Goal: Task Accomplishment & Management: Manage account settings

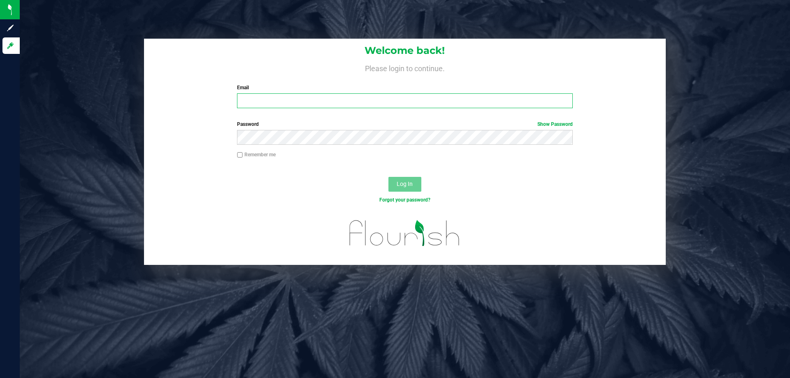
click at [277, 100] on input "Email" at bounding box center [404, 100] width 335 height 15
type input "[EMAIL_ADDRESS][DOMAIN_NAME]"
click at [388, 177] on button "Log In" at bounding box center [404, 184] width 33 height 15
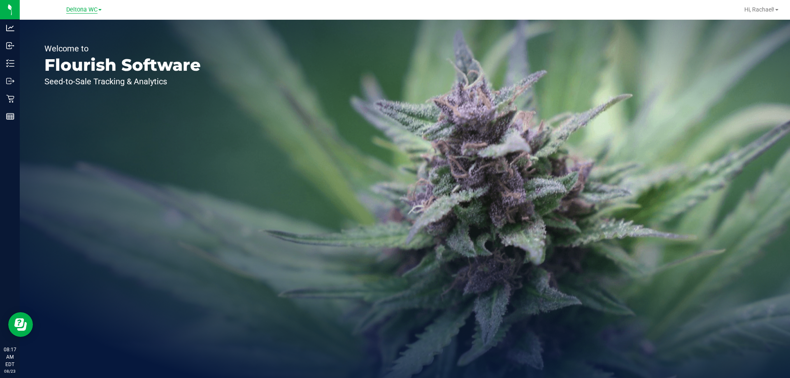
click at [89, 9] on span "Deltona WC" at bounding box center [81, 9] width 31 height 7
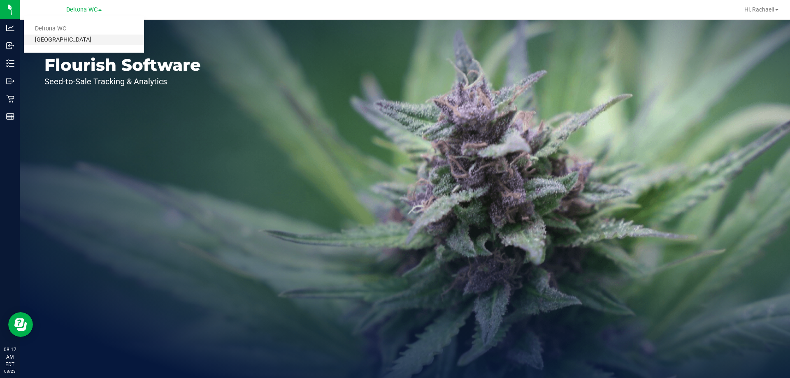
click at [77, 40] on link "[GEOGRAPHIC_DATA]" at bounding box center [84, 40] width 120 height 11
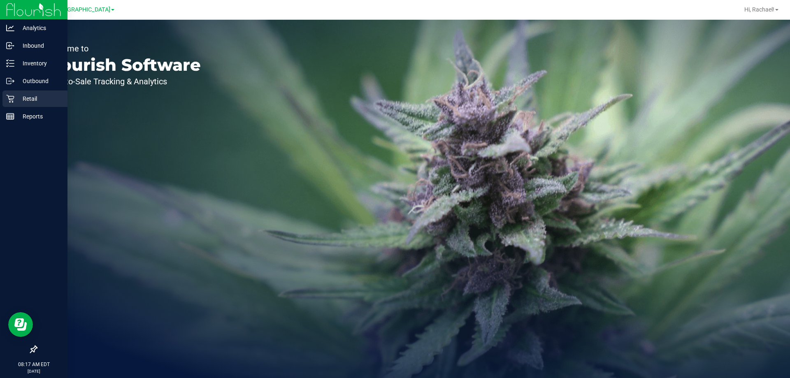
click at [26, 103] on p "Retail" at bounding box center [38, 99] width 49 height 10
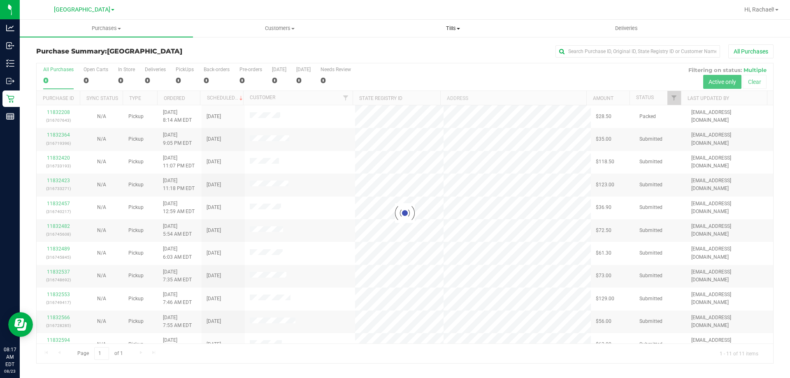
click at [449, 27] on span "Tills" at bounding box center [453, 28] width 172 height 7
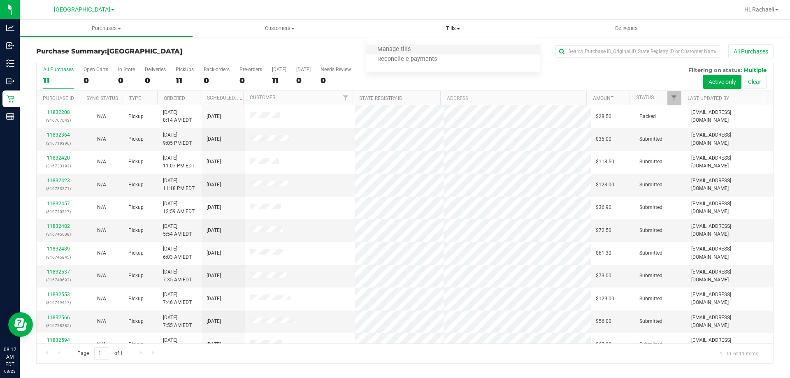
click at [421, 51] on li "Manage tills" at bounding box center [452, 50] width 173 height 10
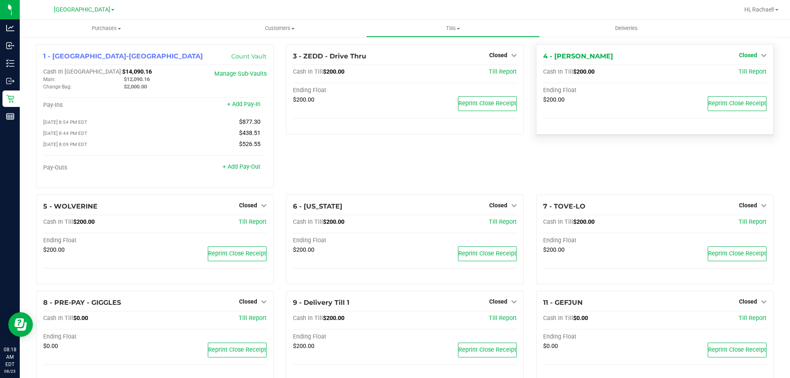
click at [745, 53] on span "Closed" at bounding box center [748, 55] width 18 height 7
click at [496, 58] on span "Closed" at bounding box center [498, 55] width 18 height 7
click at [489, 78] on div at bounding box center [497, 79] width 61 height 2
click at [494, 72] on link "Open Till" at bounding box center [498, 72] width 22 height 7
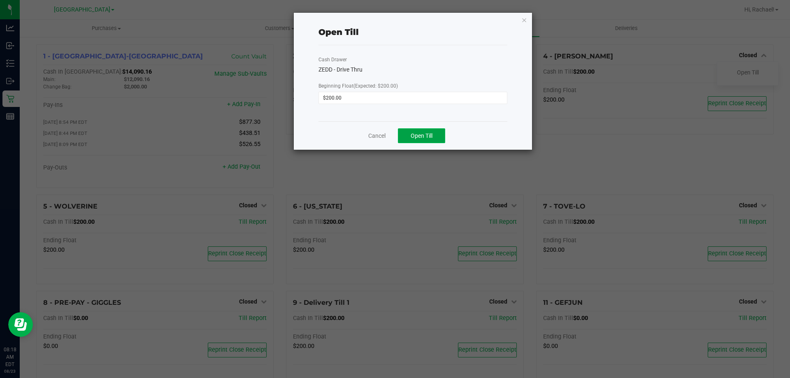
click at [411, 133] on span "Open Till" at bounding box center [422, 136] width 22 height 7
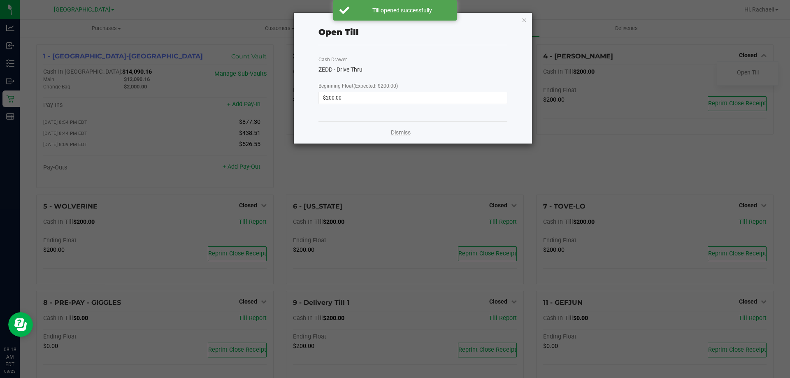
click at [395, 128] on link "Dismiss" at bounding box center [401, 132] width 20 height 9
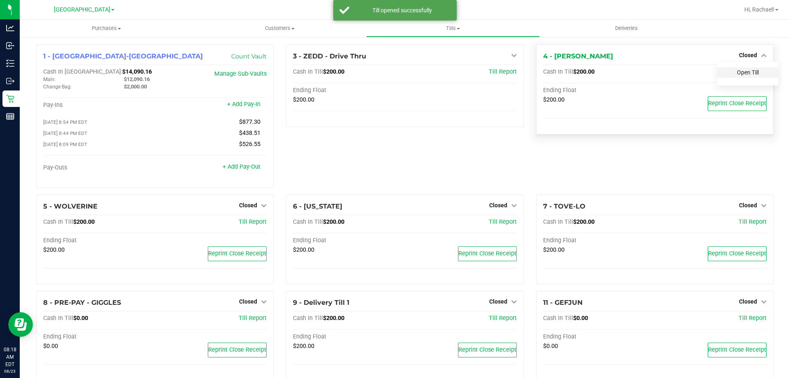
click at [737, 70] on link "Open Till" at bounding box center [748, 72] width 22 height 7
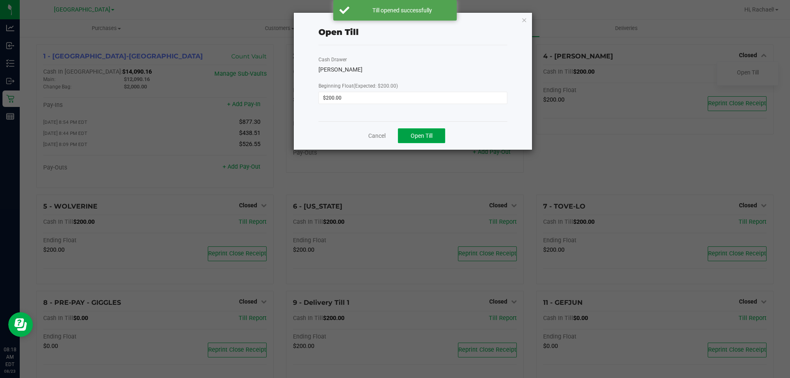
click at [425, 137] on span "Open Till" at bounding box center [422, 136] width 22 height 7
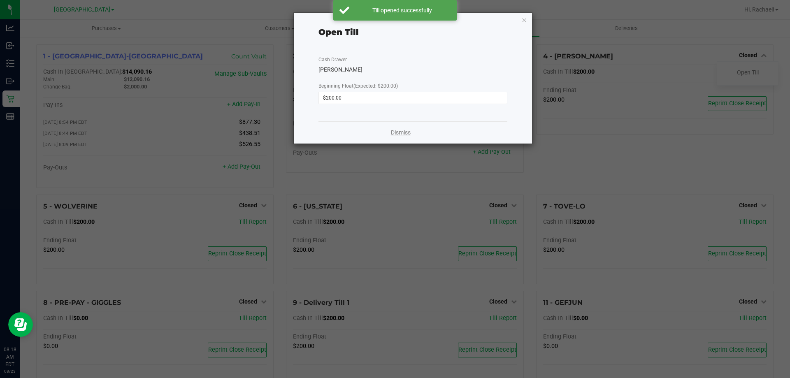
click at [405, 135] on link "Dismiss" at bounding box center [401, 132] width 20 height 9
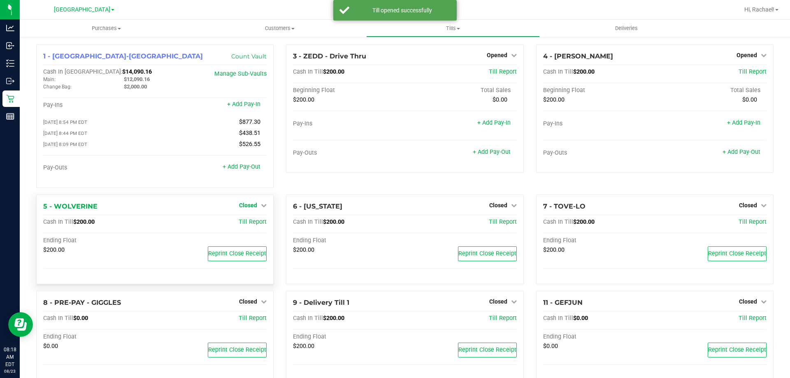
click at [240, 206] on span "Closed" at bounding box center [248, 205] width 18 height 7
click at [233, 226] on div "Open Till" at bounding box center [248, 222] width 61 height 10
click at [240, 225] on link "Open Till" at bounding box center [248, 222] width 22 height 7
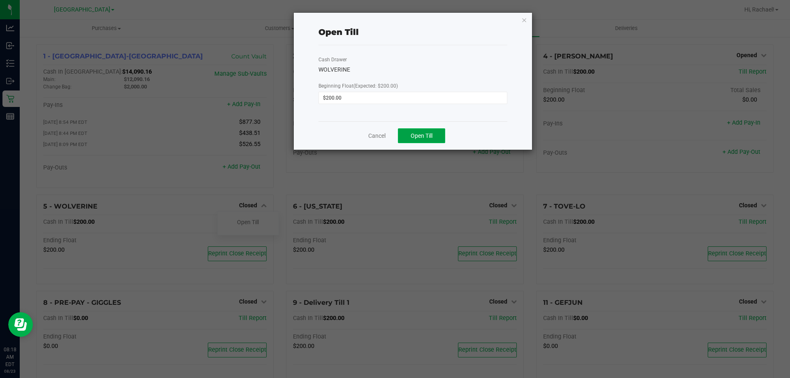
click at [414, 140] on button "Open Till" at bounding box center [421, 135] width 47 height 15
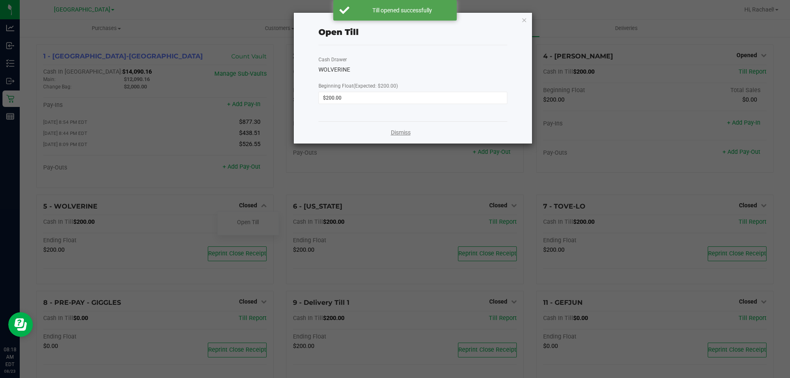
click at [402, 133] on link "Dismiss" at bounding box center [401, 132] width 20 height 9
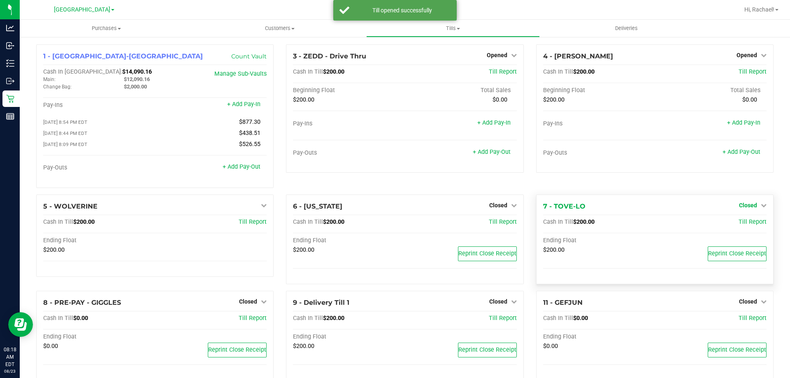
click at [741, 206] on span "Closed" at bounding box center [748, 205] width 18 height 7
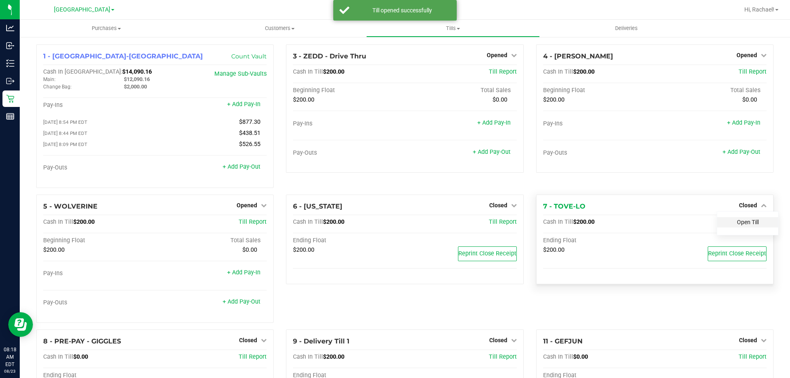
click at [740, 224] on link "Open Till" at bounding box center [748, 222] width 22 height 7
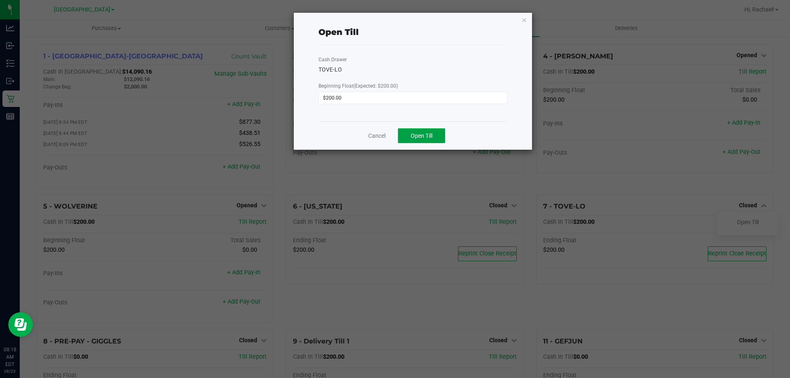
click at [432, 135] on span "Open Till" at bounding box center [422, 136] width 22 height 7
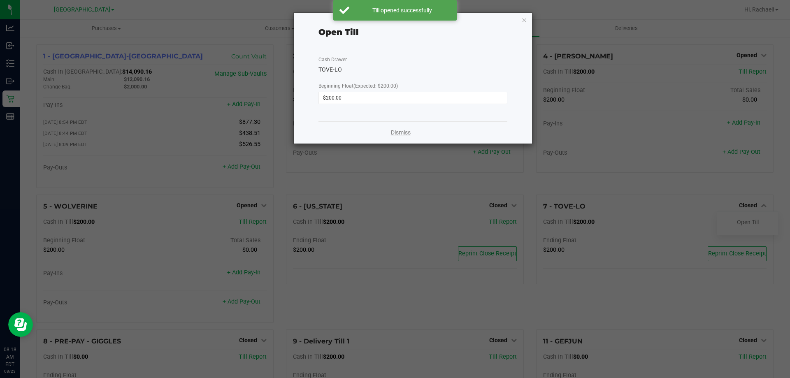
click at [395, 130] on link "Dismiss" at bounding box center [401, 132] width 20 height 9
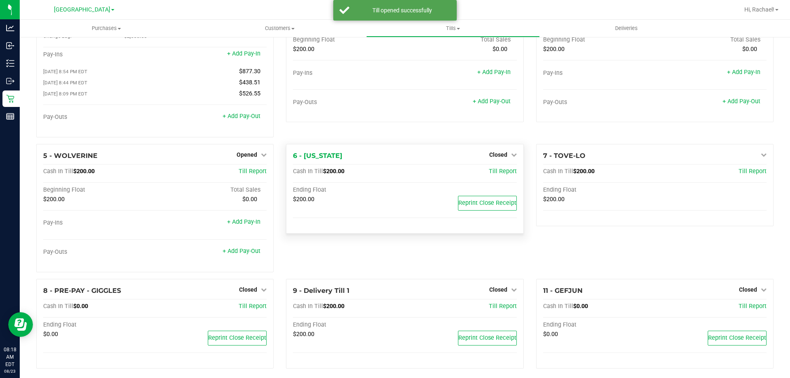
scroll to position [58, 0]
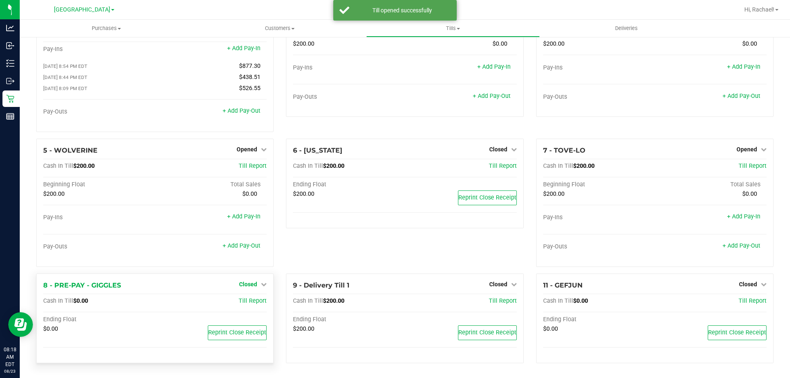
click at [251, 282] on span "Closed" at bounding box center [248, 284] width 18 height 7
click at [249, 300] on link "Open Till" at bounding box center [248, 301] width 22 height 7
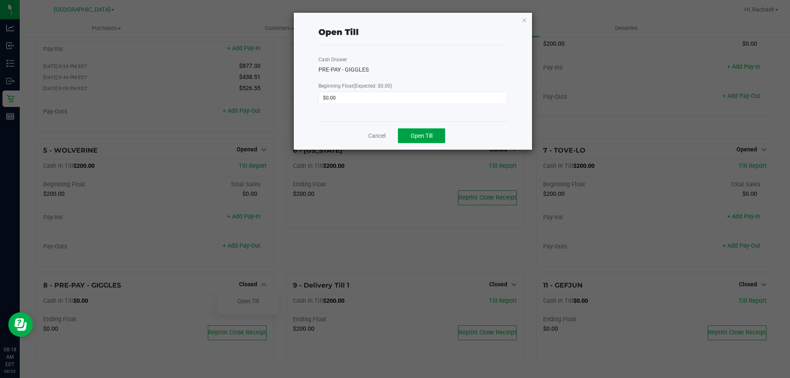
click at [433, 131] on button "Open Till" at bounding box center [421, 135] width 47 height 15
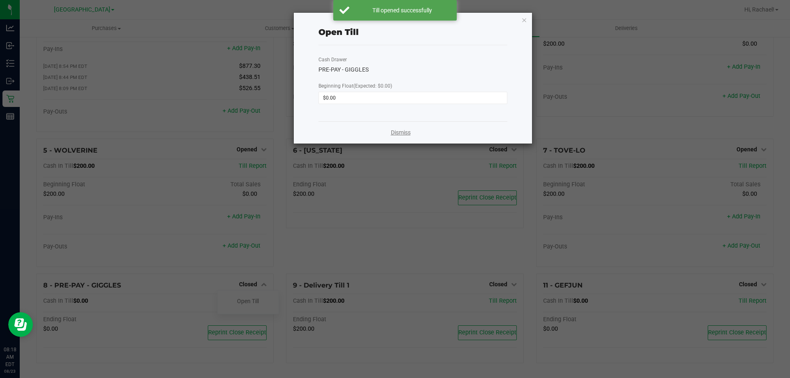
click at [406, 131] on link "Dismiss" at bounding box center [401, 132] width 20 height 9
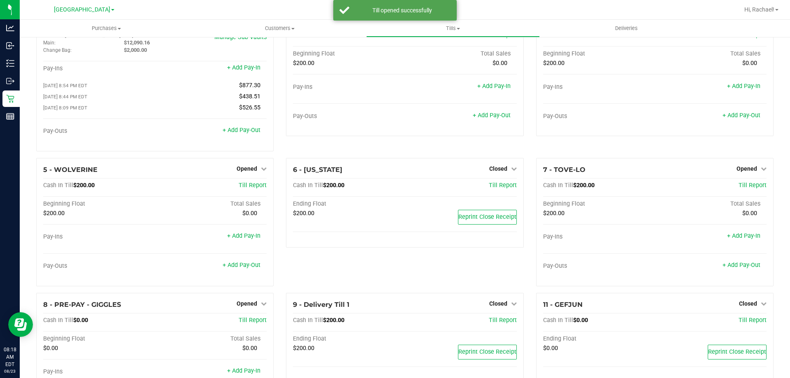
scroll to position [0, 0]
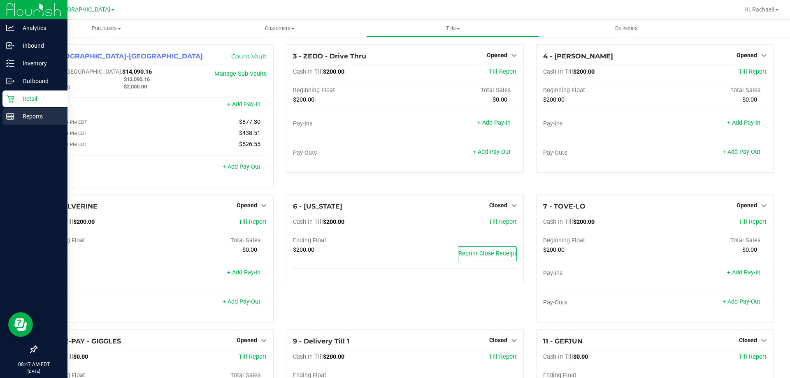
click at [33, 116] on p "Reports" at bounding box center [38, 117] width 49 height 10
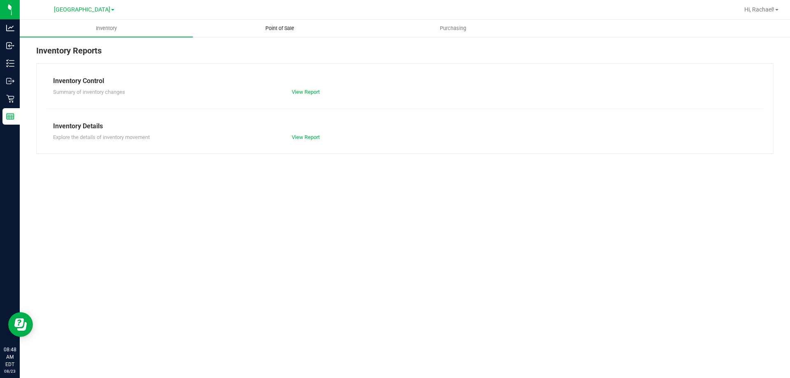
click at [273, 28] on span "Point of Sale" at bounding box center [279, 28] width 51 height 7
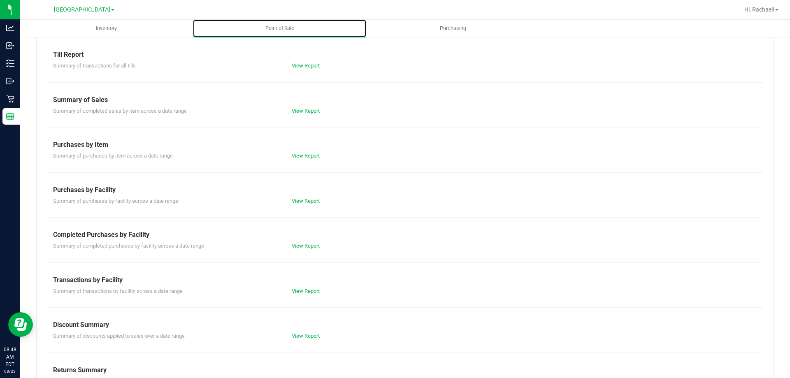
scroll to position [41, 0]
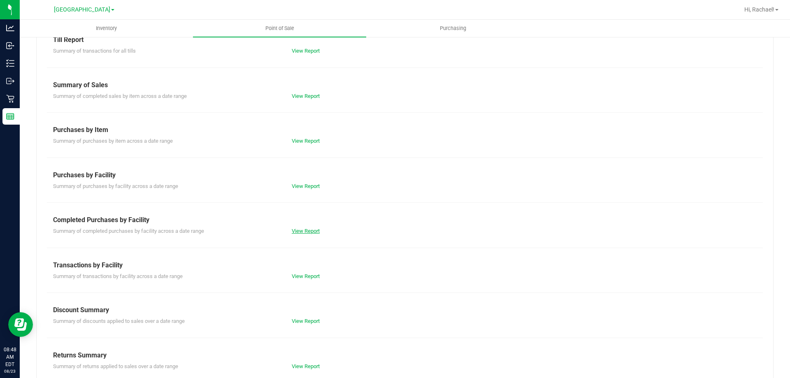
click at [302, 231] on link "View Report" at bounding box center [306, 231] width 28 height 6
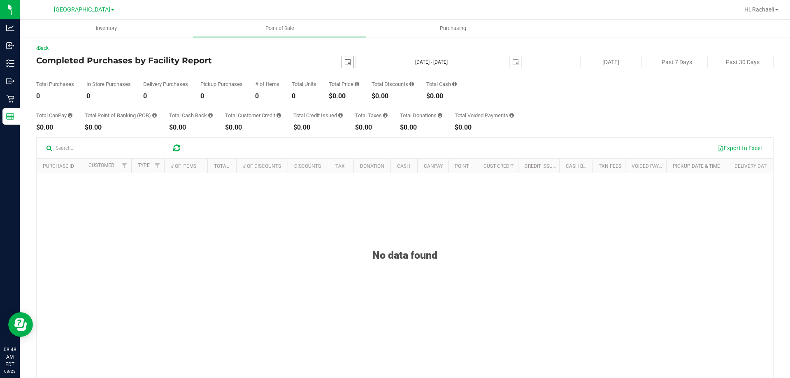
click at [344, 60] on span "select" at bounding box center [347, 62] width 7 height 7
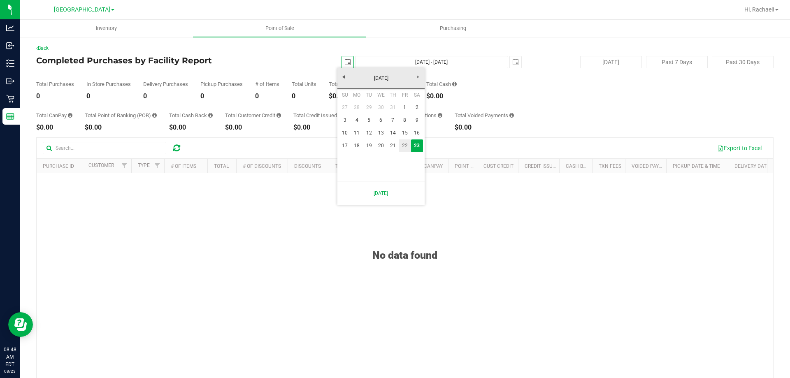
click at [407, 145] on link "22" at bounding box center [405, 146] width 12 height 13
type input "[DATE]"
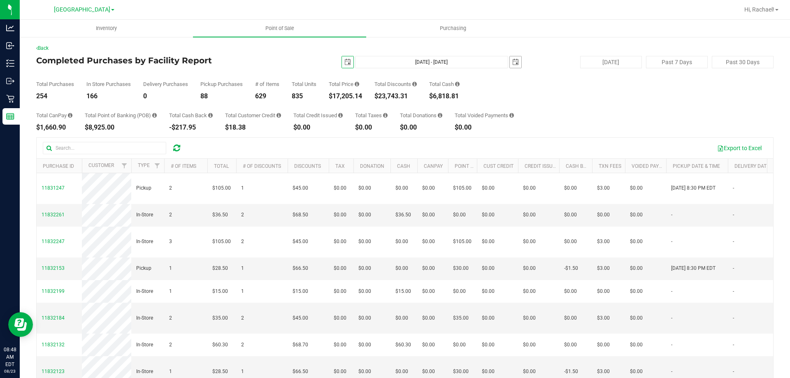
click at [512, 63] on span "select" at bounding box center [515, 62] width 7 height 7
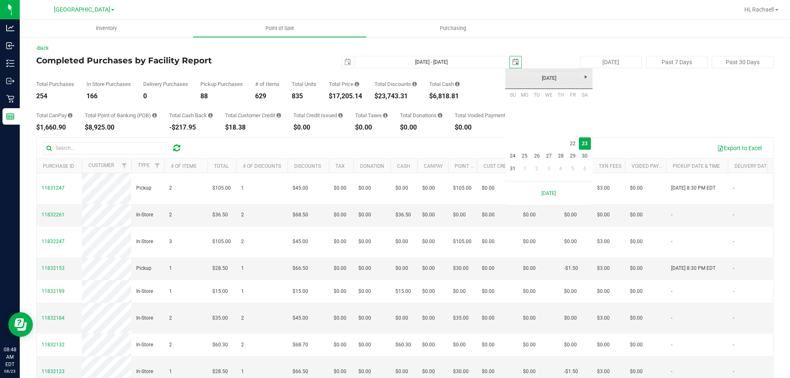
scroll to position [0, 21]
click at [574, 141] on link "22" at bounding box center [573, 143] width 12 height 13
type input "[DATE] - [DATE]"
type input "[DATE]"
